Goal: Find specific page/section: Find specific page/section

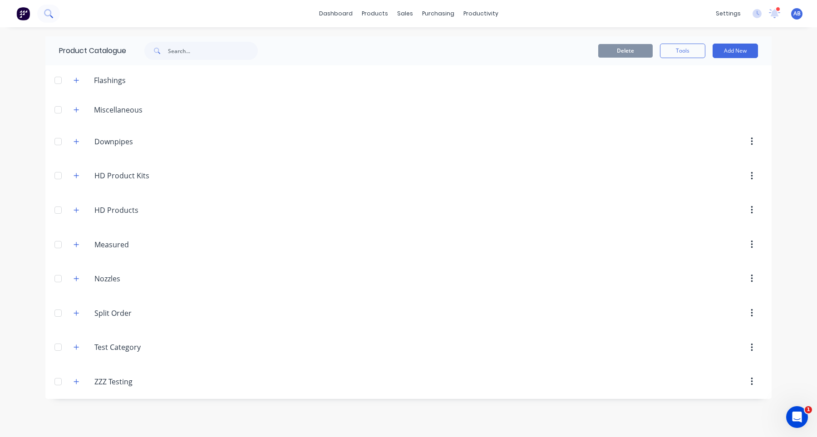
click at [49, 17] on icon at bounding box center [48, 13] width 9 height 9
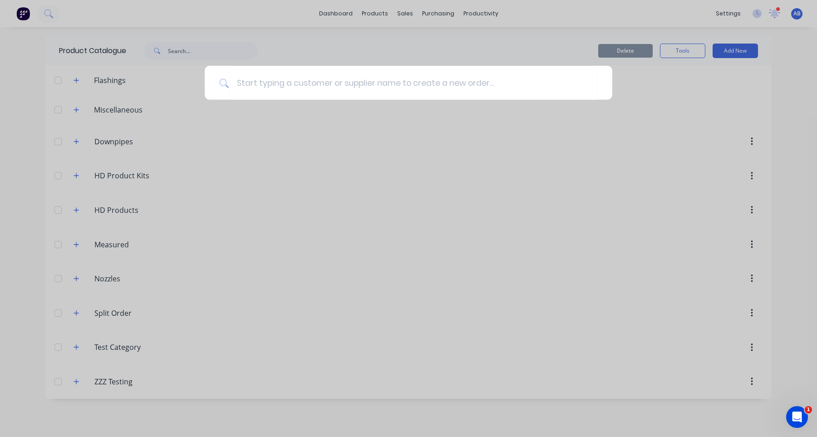
click at [359, 43] on div at bounding box center [408, 218] width 817 height 437
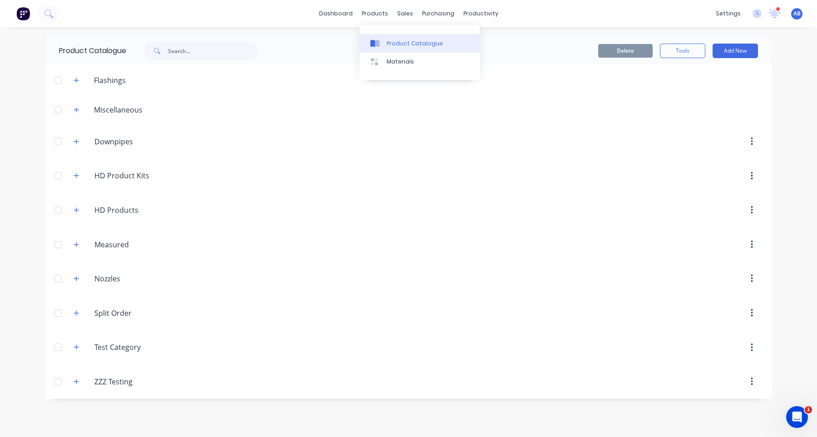
click at [396, 39] on link "Product Catalogue" at bounding box center [419, 43] width 120 height 18
click at [78, 381] on icon "button" at bounding box center [76, 382] width 5 height 6
click at [76, 383] on icon "button" at bounding box center [76, 382] width 5 height 6
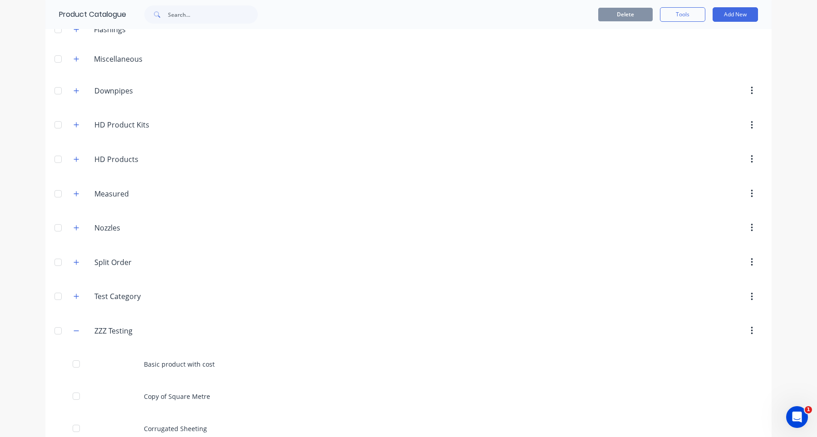
scroll to position [55, 0]
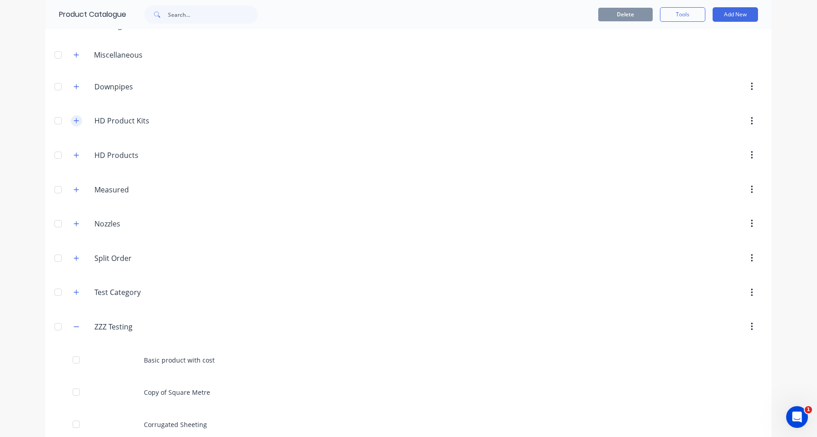
click at [80, 121] on button "button" at bounding box center [76, 120] width 11 height 11
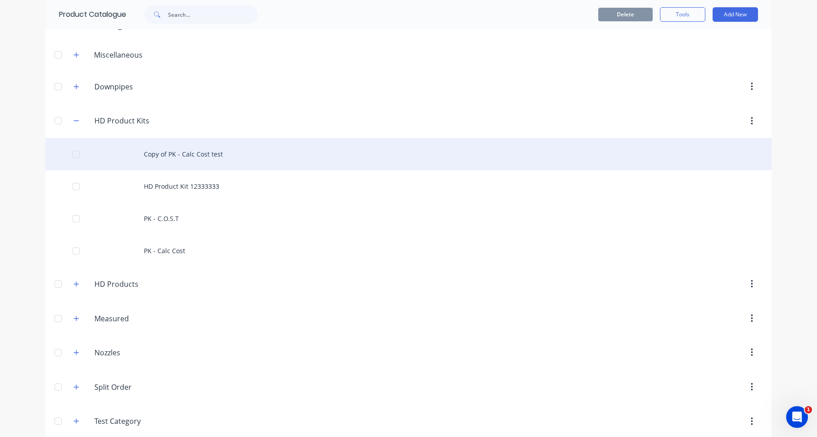
click at [207, 163] on div "Copy of PK - Calc Cost test" at bounding box center [408, 154] width 726 height 32
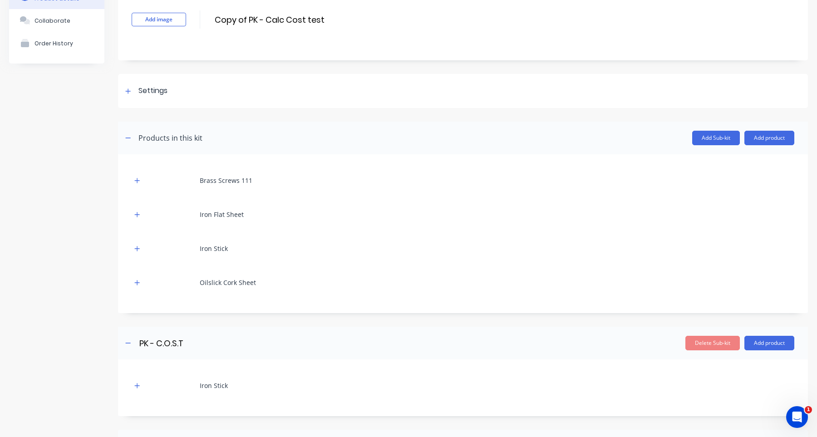
scroll to position [63, 0]
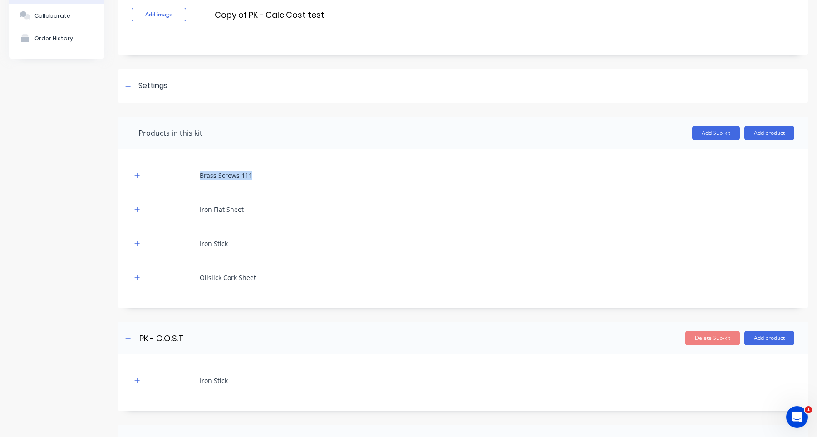
drag, startPoint x: 200, startPoint y: 175, endPoint x: 258, endPoint y: 175, distance: 58.5
click at [258, 175] on div "Brass Screws 111" at bounding box center [463, 175] width 663 height 25
copy div "Brass Screws 111"
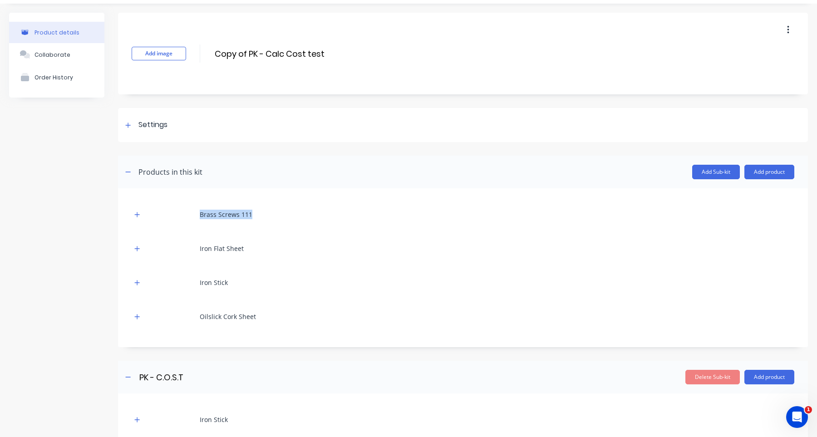
scroll to position [14, 0]
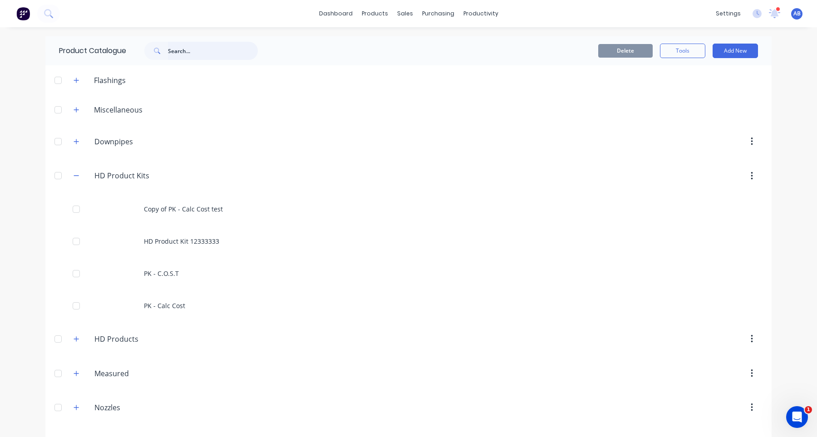
click at [203, 52] on input "text" at bounding box center [213, 51] width 90 height 18
paste input "Brass Screws 111"
type input "Brass Screws"
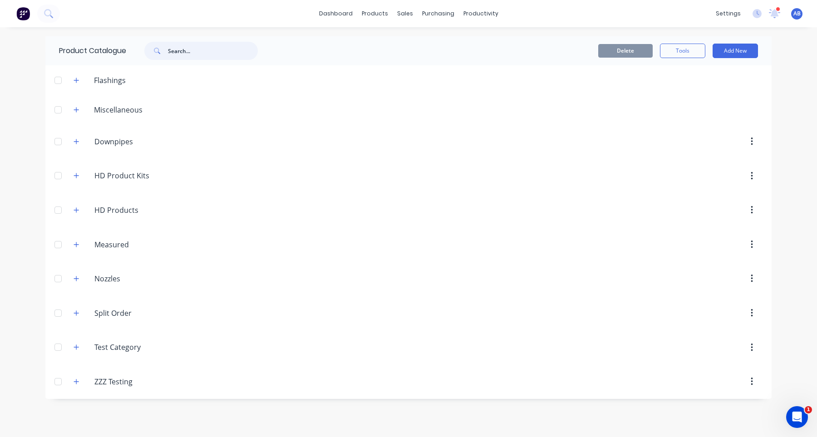
click at [211, 51] on input "text" at bounding box center [213, 51] width 90 height 18
paste input "Brass Screws 111"
type input "Brass Screws 111"
